Goal: Information Seeking & Learning: Learn about a topic

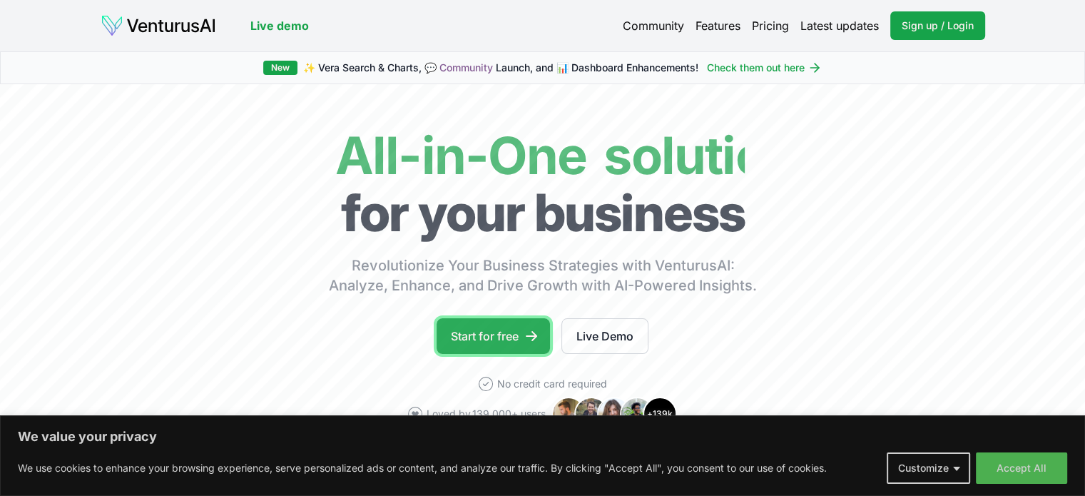
click at [487, 333] on link "Start for free" at bounding box center [493, 336] width 113 height 36
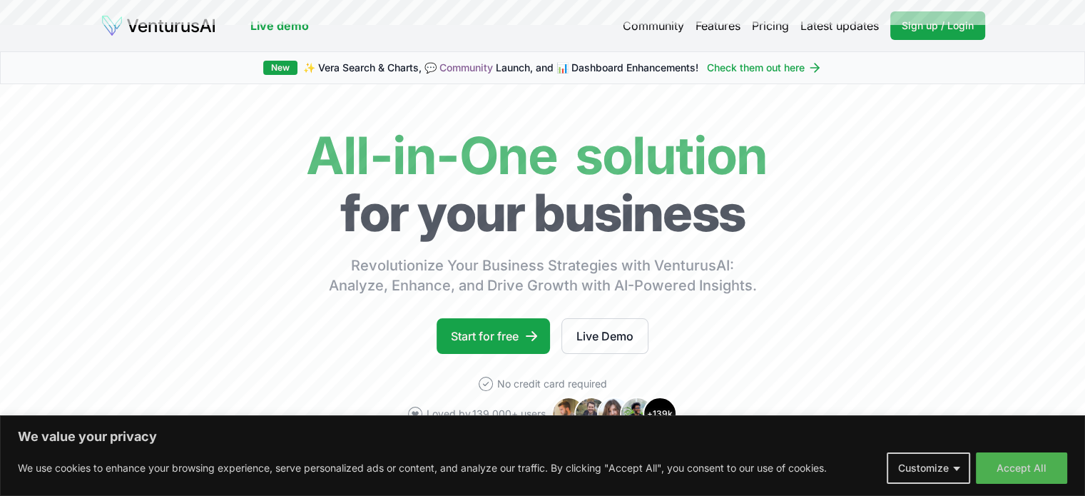
click at [297, 28] on link "Live demo" at bounding box center [279, 25] width 59 height 17
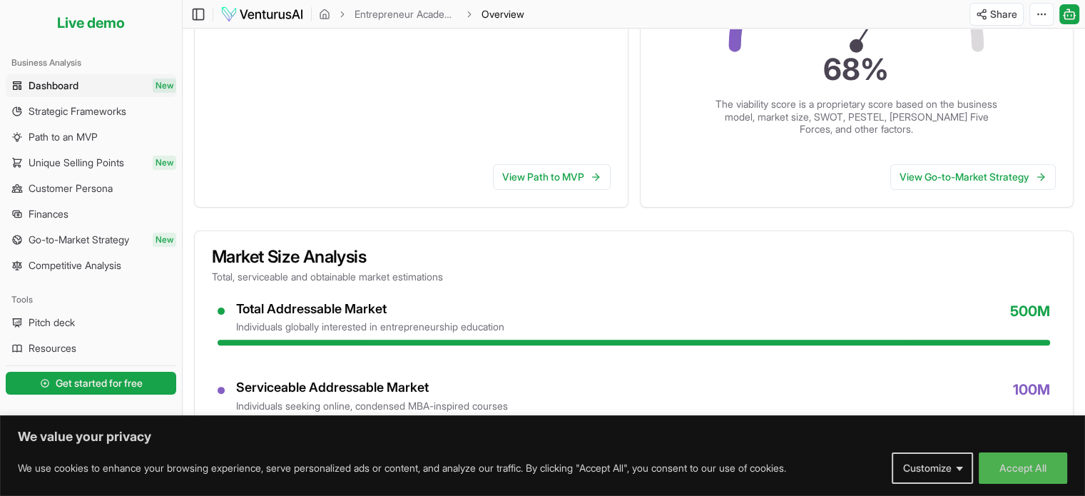
scroll to position [357, 0]
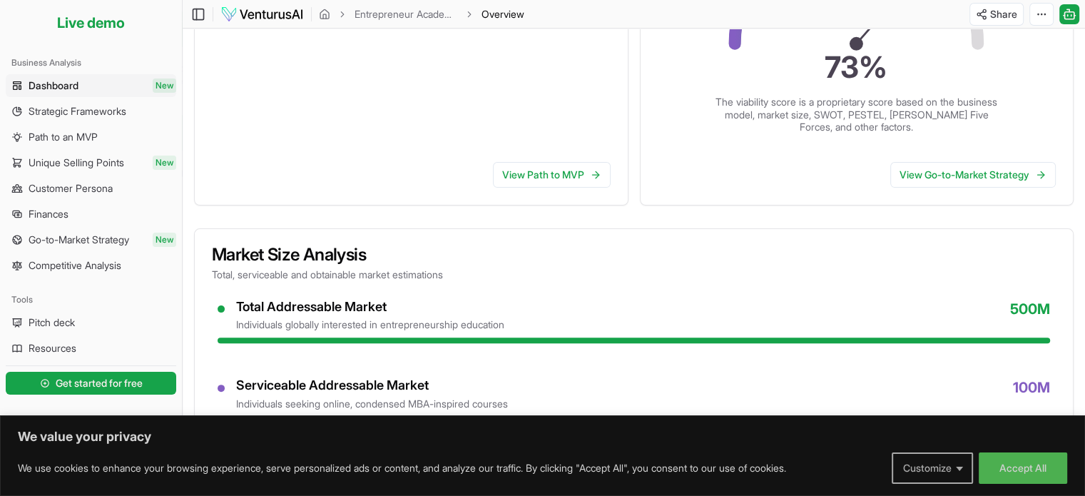
click at [916, 456] on button "Customize" at bounding box center [932, 467] width 81 height 31
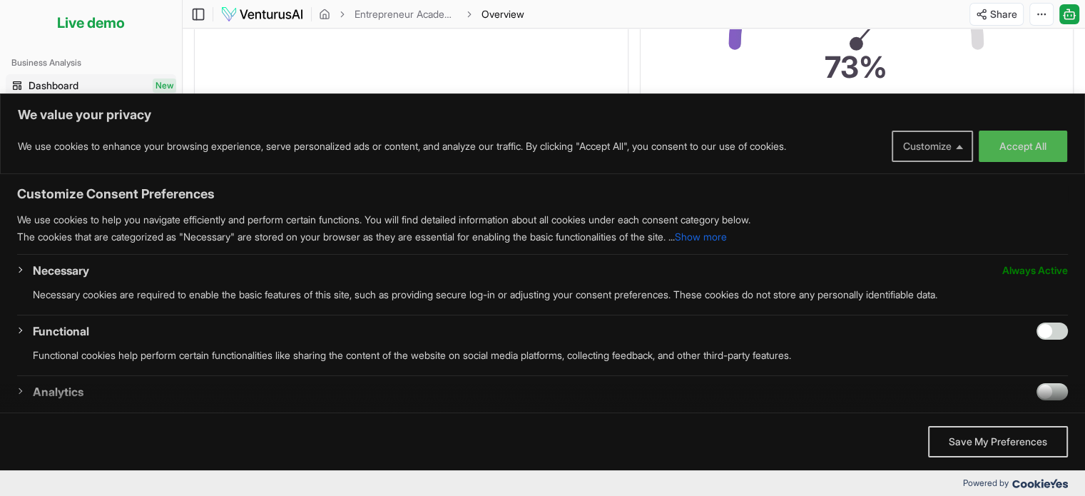
click at [910, 151] on button "Customize" at bounding box center [932, 146] width 81 height 31
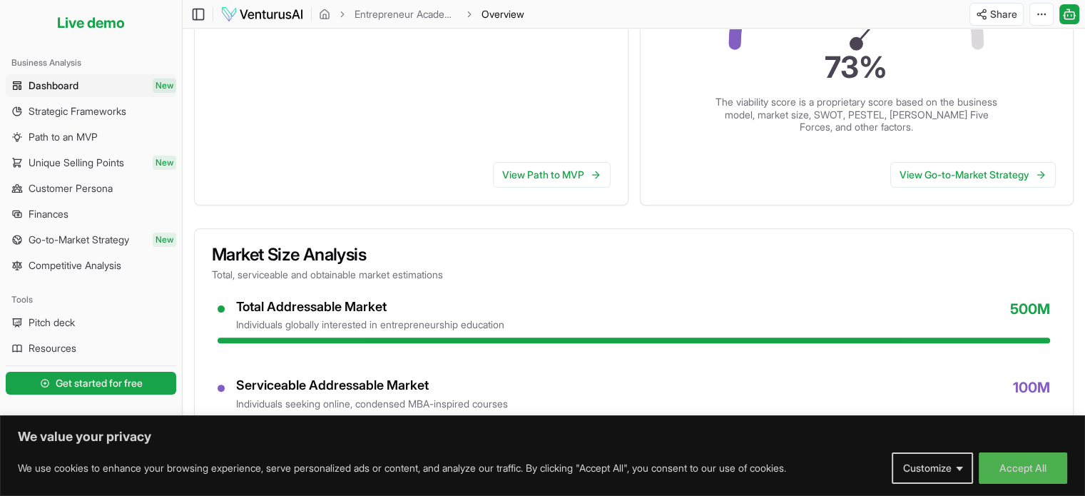
scroll to position [428, 0]
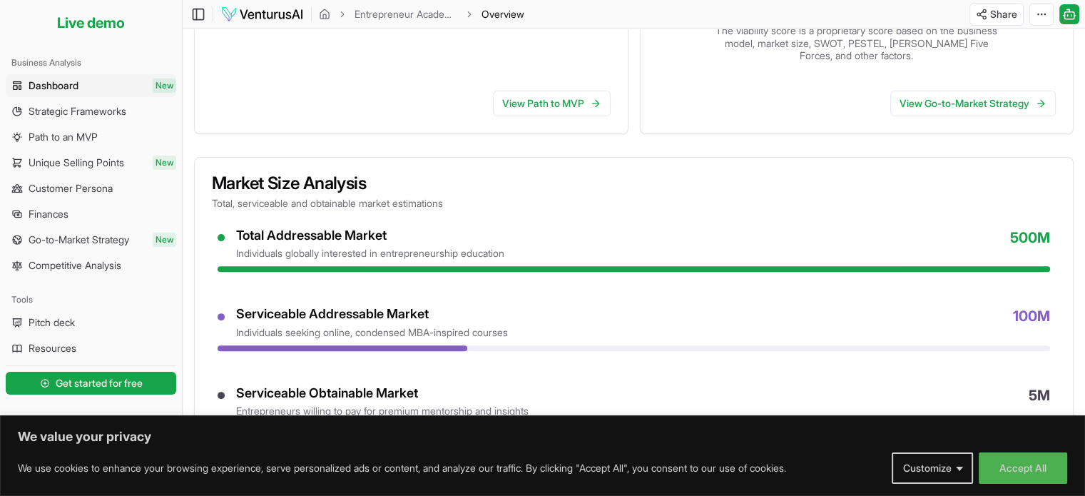
click at [669, 322] on div "Serviceable Addressable Market individuals seeking online, condensed MBA-inspir…" at bounding box center [643, 323] width 814 height 34
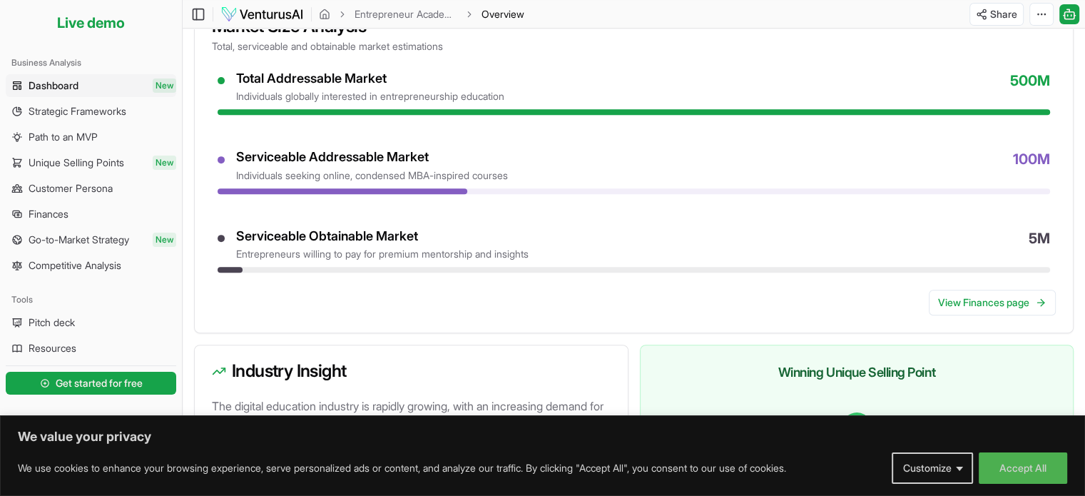
scroll to position [714, 0]
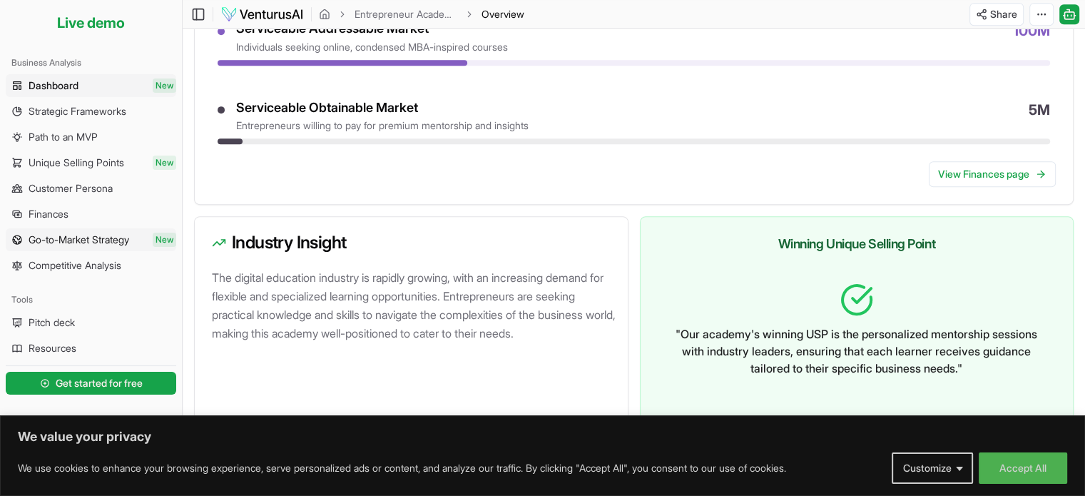
click at [144, 249] on link "Go-to-Market Strategy New" at bounding box center [91, 239] width 171 height 23
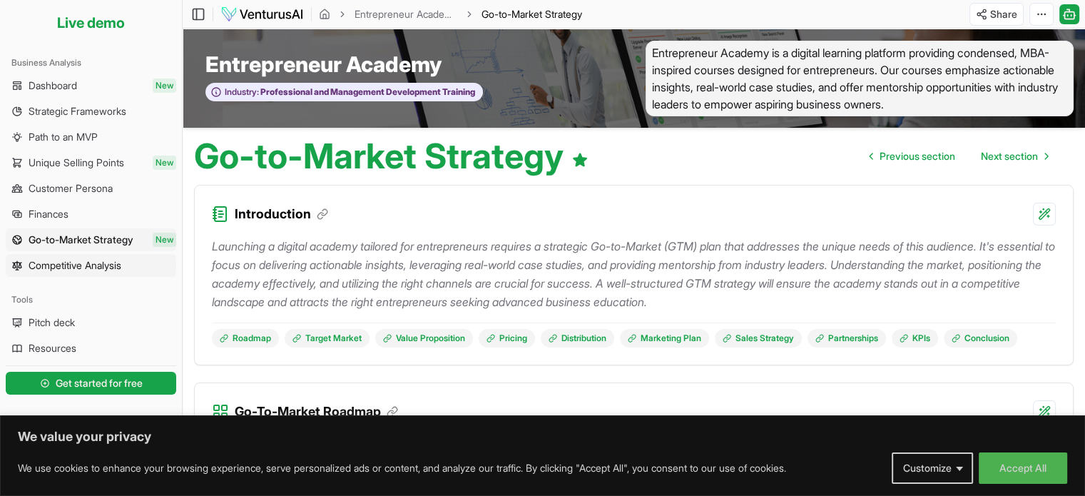
click at [121, 270] on span "Competitive Analysis" at bounding box center [75, 265] width 93 height 14
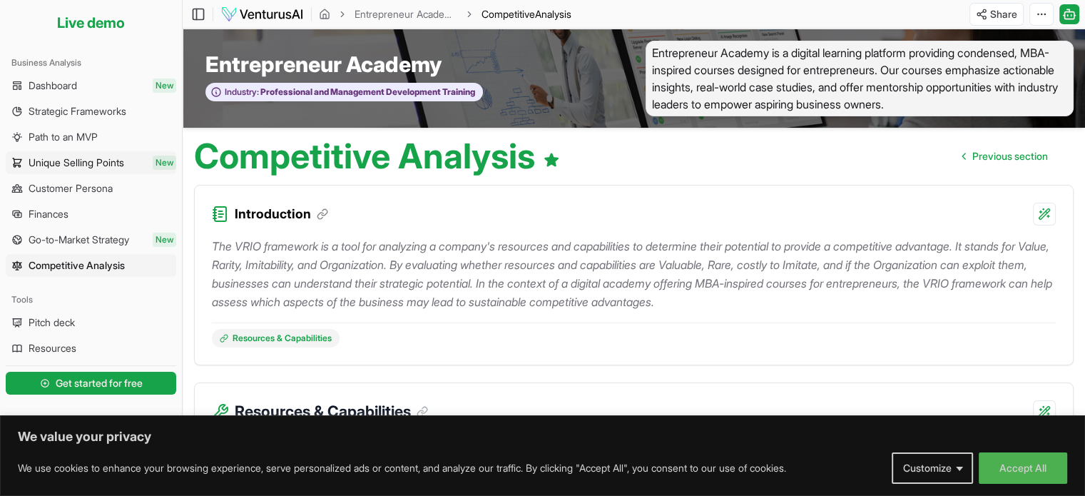
click at [111, 169] on span "Unique Selling Points" at bounding box center [77, 163] width 96 height 14
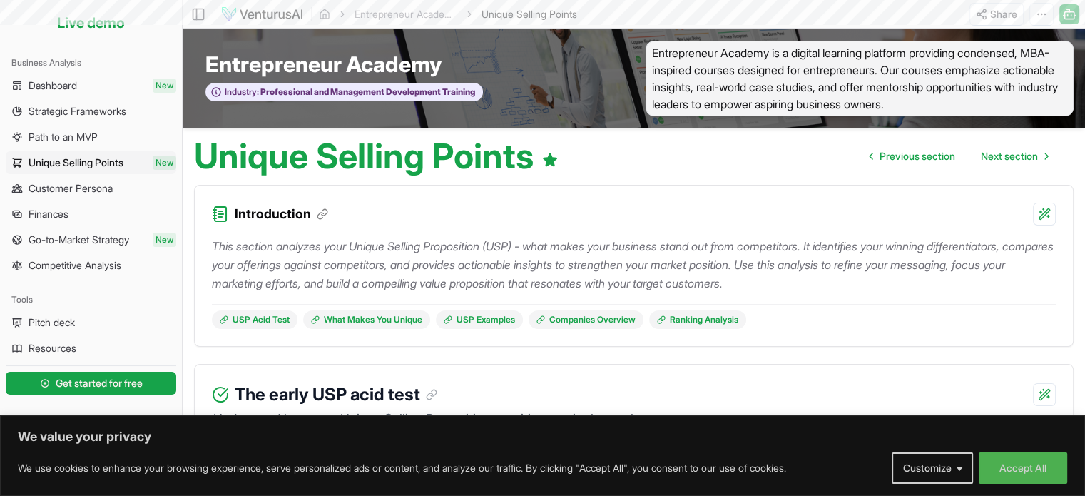
click at [112, 149] on ul "Dashboard New Strategic Frameworks Path to an MVP Unique Selling Points New Cus…" at bounding box center [91, 175] width 171 height 203
click at [108, 143] on link "Path to an MVP" at bounding box center [91, 137] width 171 height 23
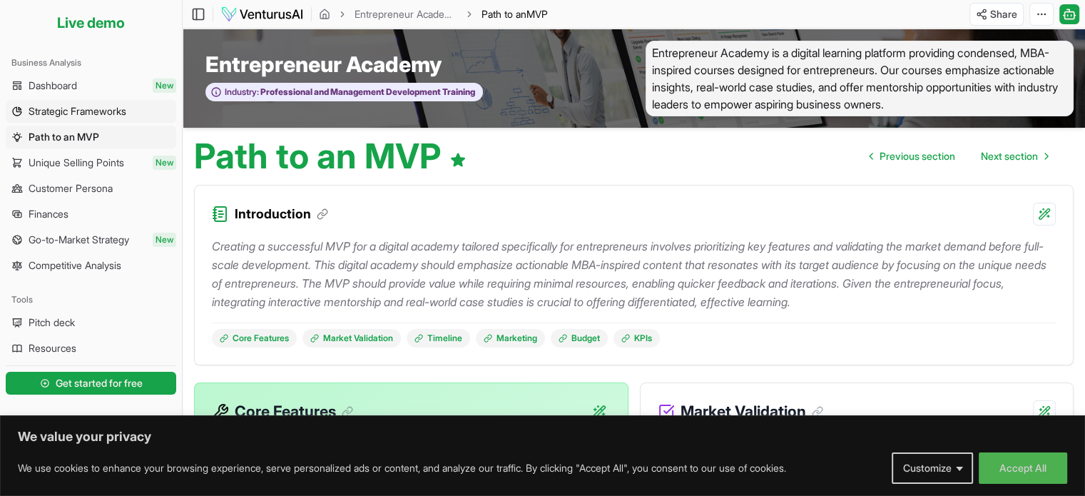
click at [107, 117] on span "Strategic Frameworks" at bounding box center [78, 111] width 98 height 14
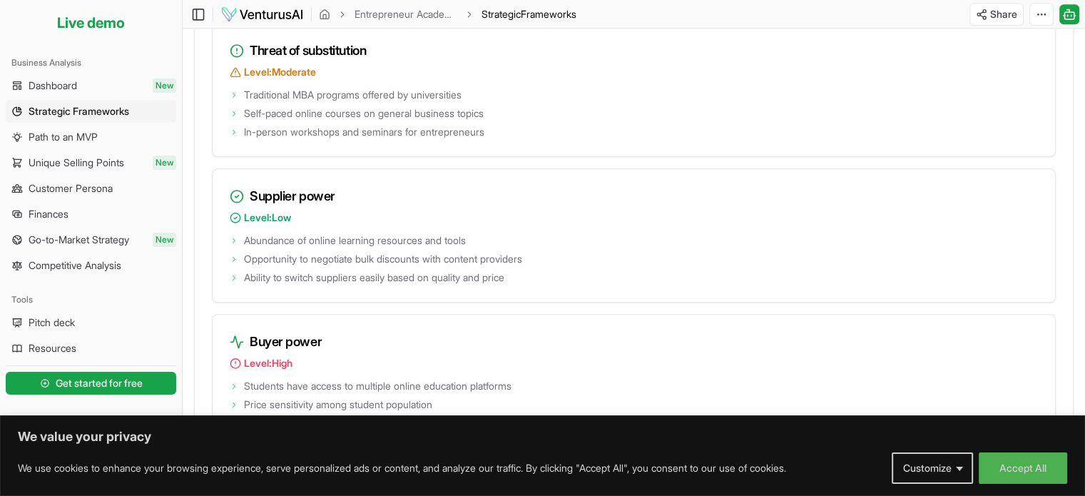
scroll to position [1712, 0]
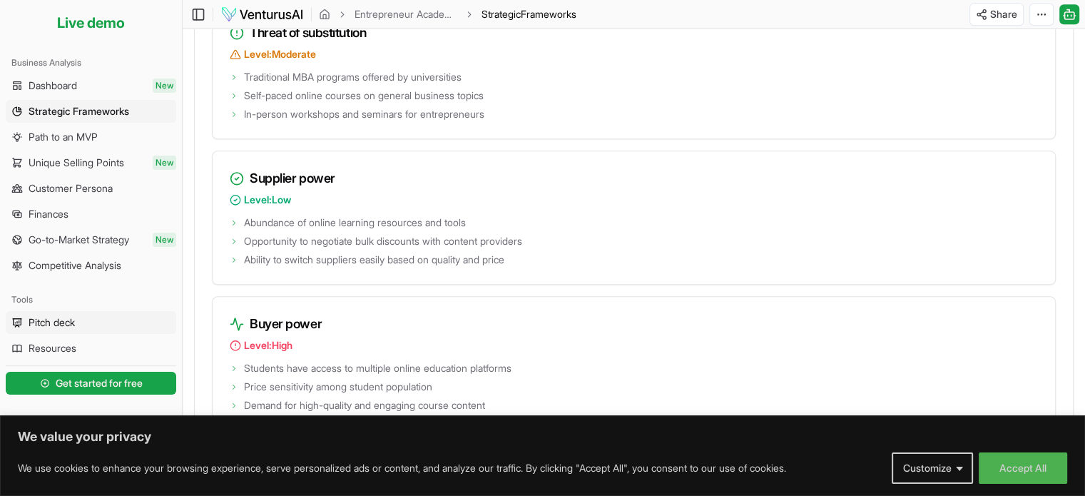
click at [108, 316] on link "Pitch deck" at bounding box center [91, 322] width 171 height 23
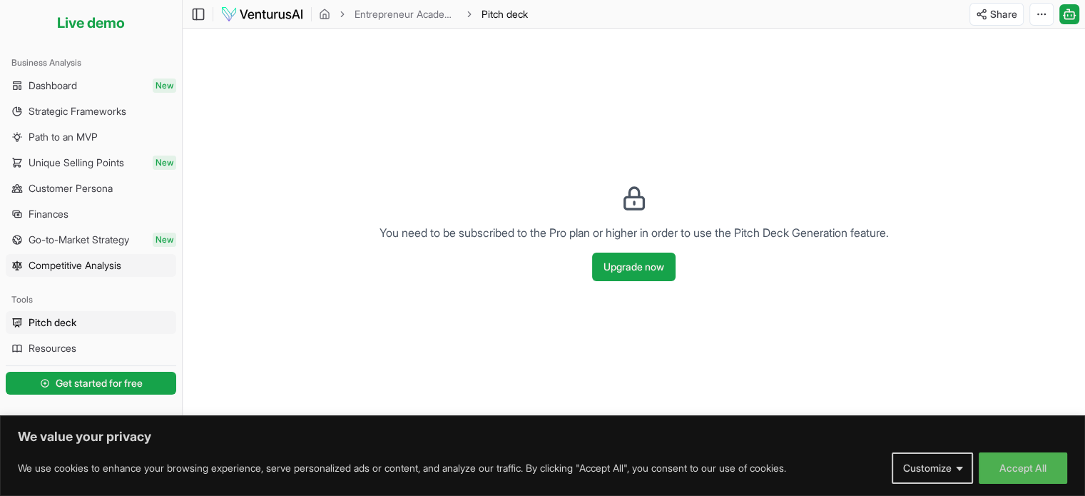
click at [119, 273] on link "Competitive Analysis" at bounding box center [91, 265] width 171 height 23
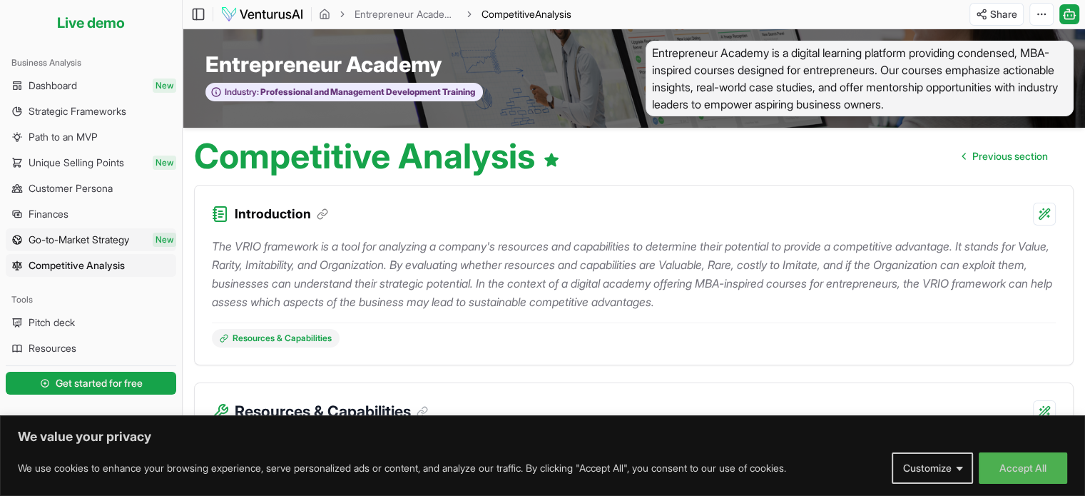
click at [94, 230] on link "Go-to-Market Strategy New" at bounding box center [91, 239] width 171 height 23
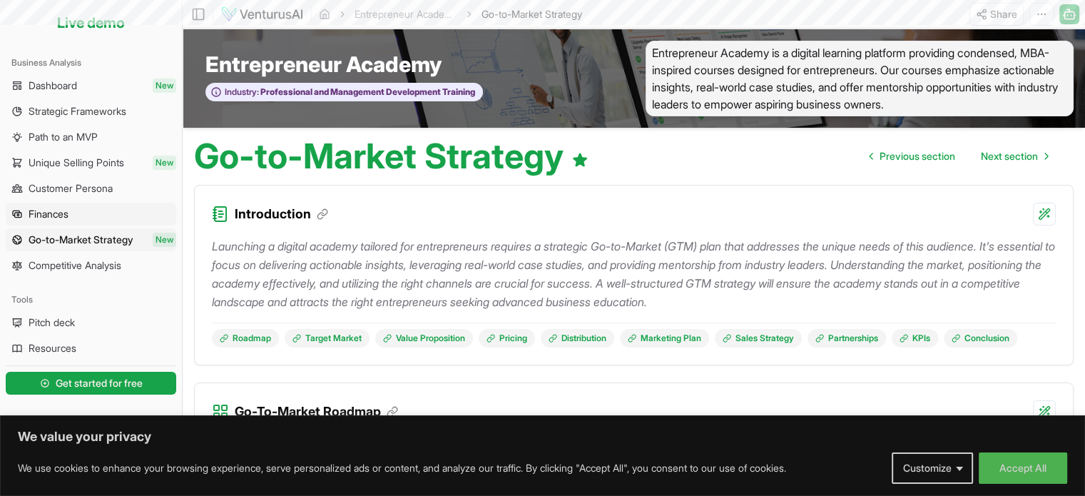
click at [93, 214] on link "Finances" at bounding box center [91, 214] width 171 height 23
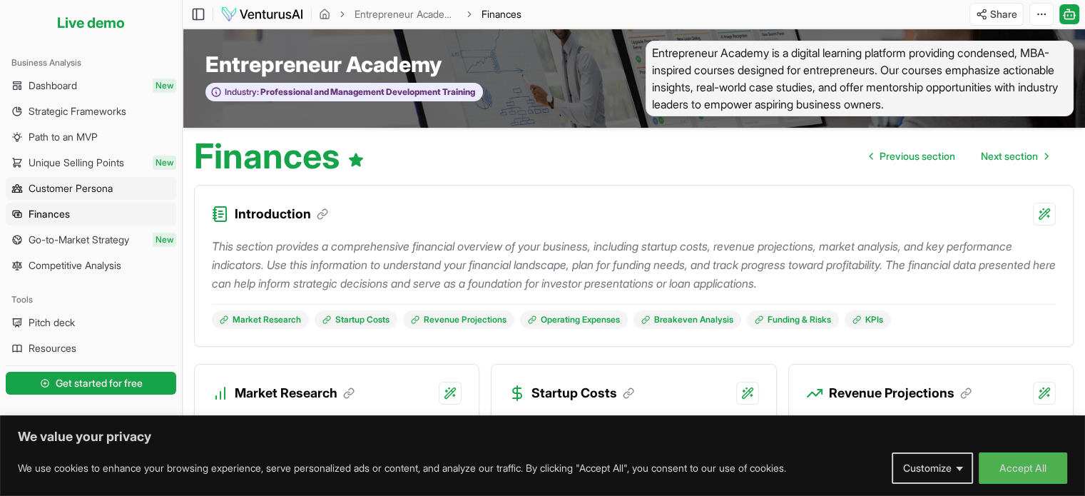
click at [69, 193] on span "Customer Persona" at bounding box center [71, 188] width 84 height 14
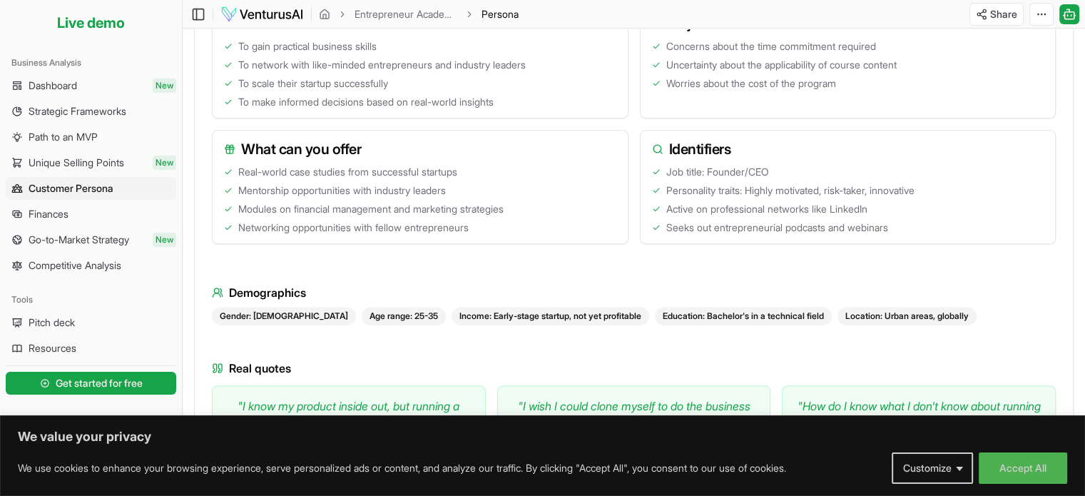
scroll to position [731, 0]
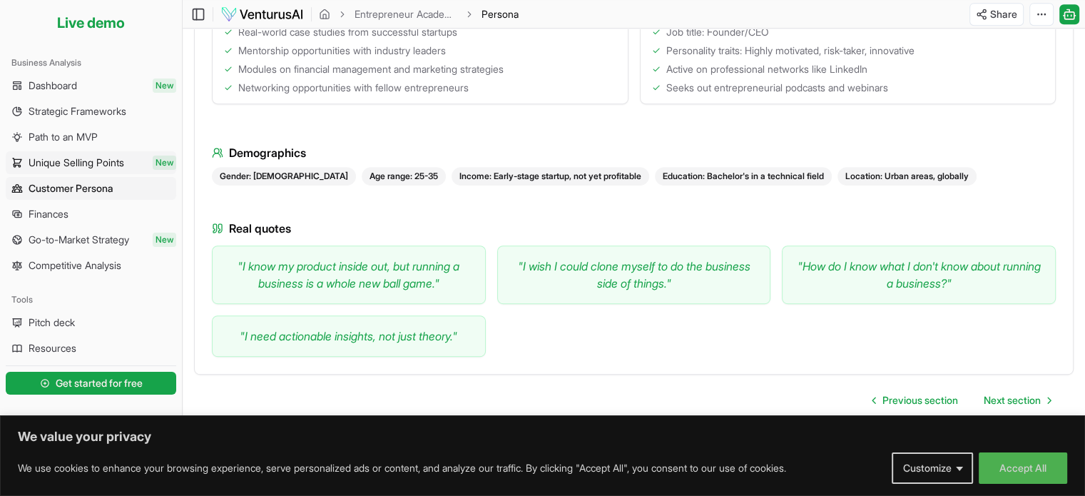
click at [59, 162] on span "Unique Selling Points" at bounding box center [77, 163] width 96 height 14
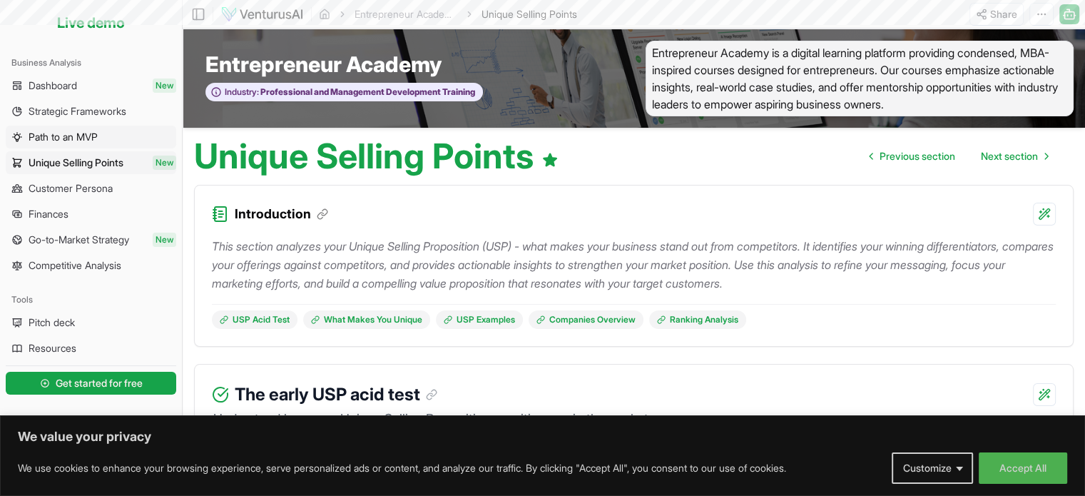
click at [62, 139] on span "Path to an MVP" at bounding box center [63, 137] width 69 height 14
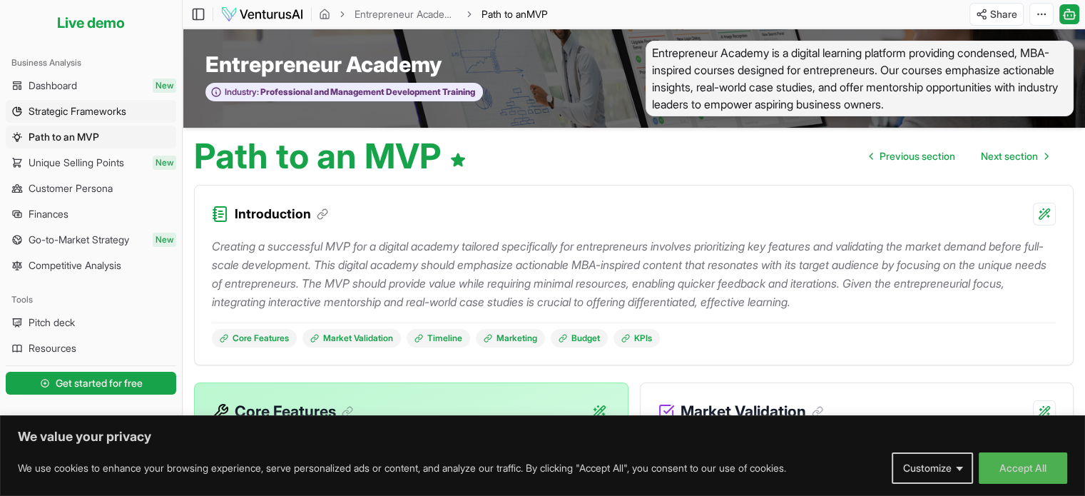
click at [108, 112] on span "Strategic Frameworks" at bounding box center [78, 111] width 98 height 14
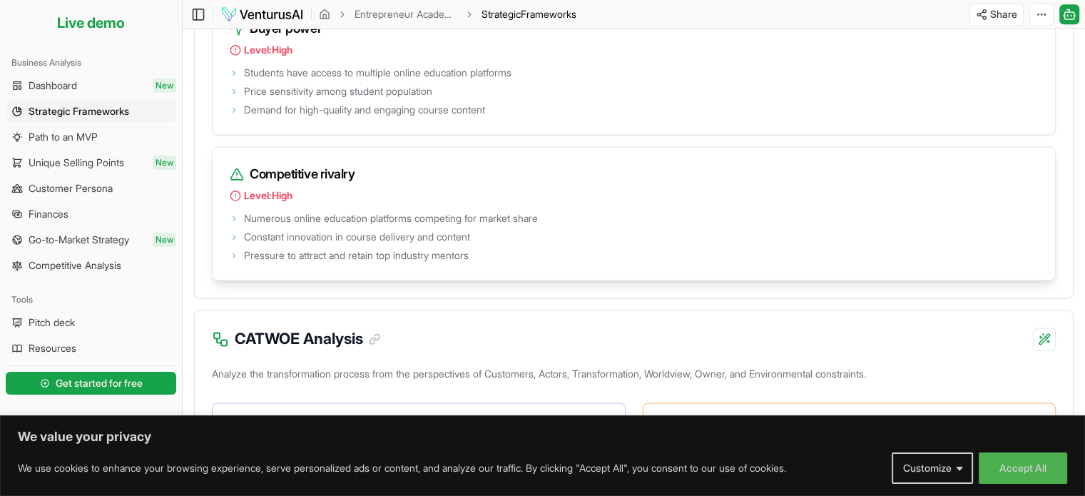
click at [502, 156] on div "Competitive rivalry Level: High Numerous online education platforms competing f…" at bounding box center [634, 213] width 844 height 134
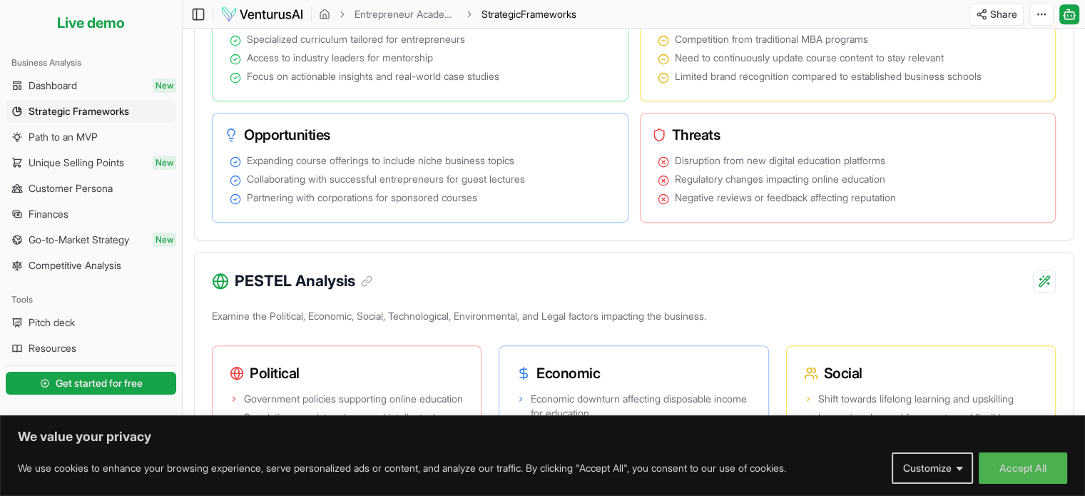
scroll to position [509, 0]
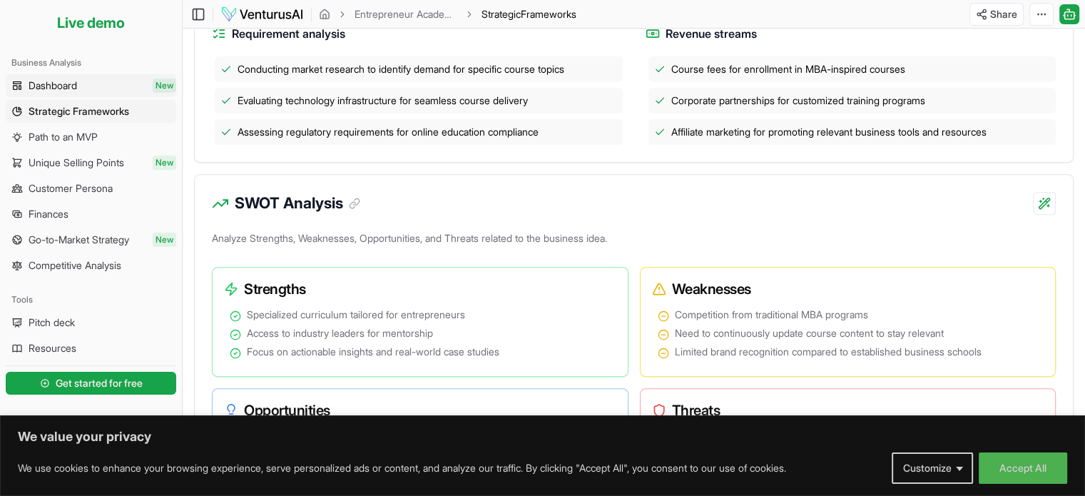
click at [117, 86] on link "Dashboard New" at bounding box center [91, 85] width 171 height 23
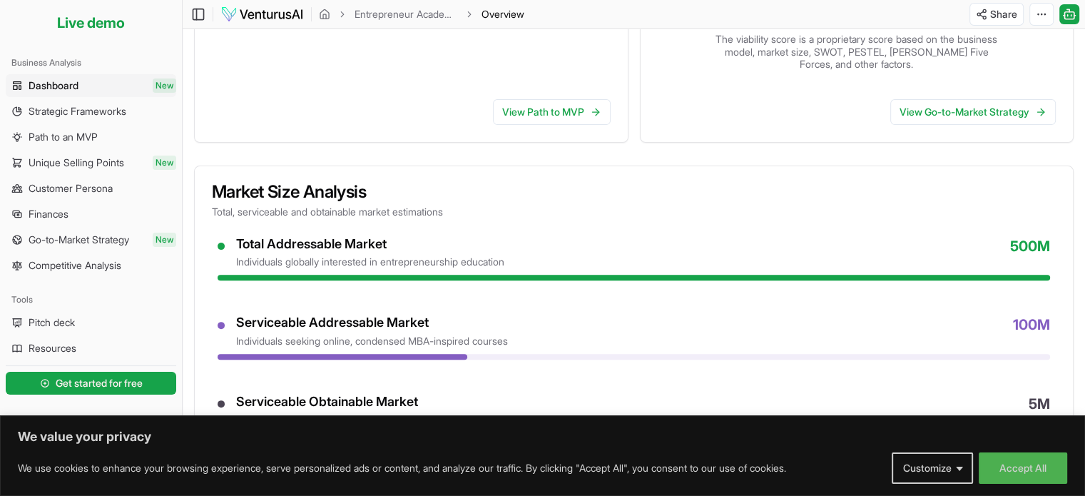
scroll to position [801, 0]
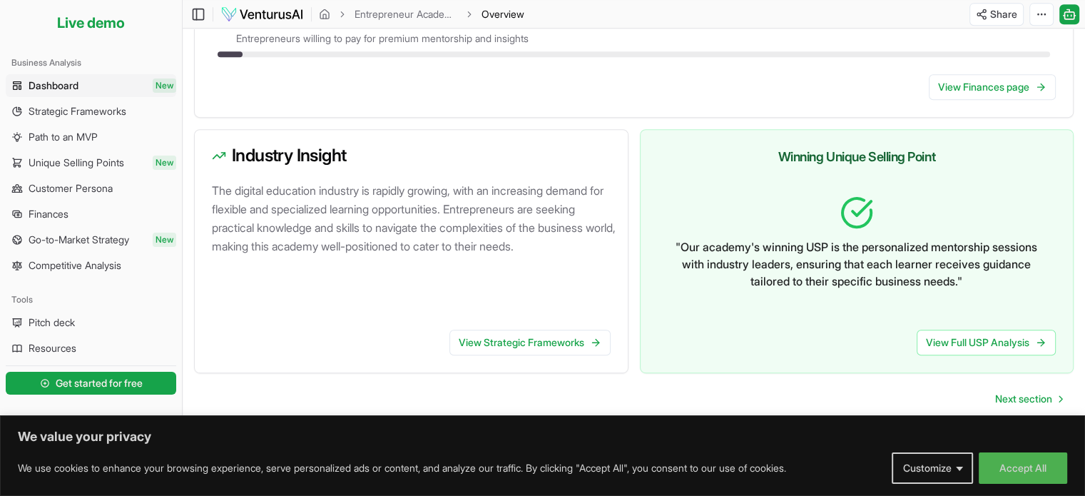
drag, startPoint x: 450, startPoint y: 163, endPoint x: 503, endPoint y: 389, distance: 231.6
